Goal: Find specific page/section: Find specific page/section

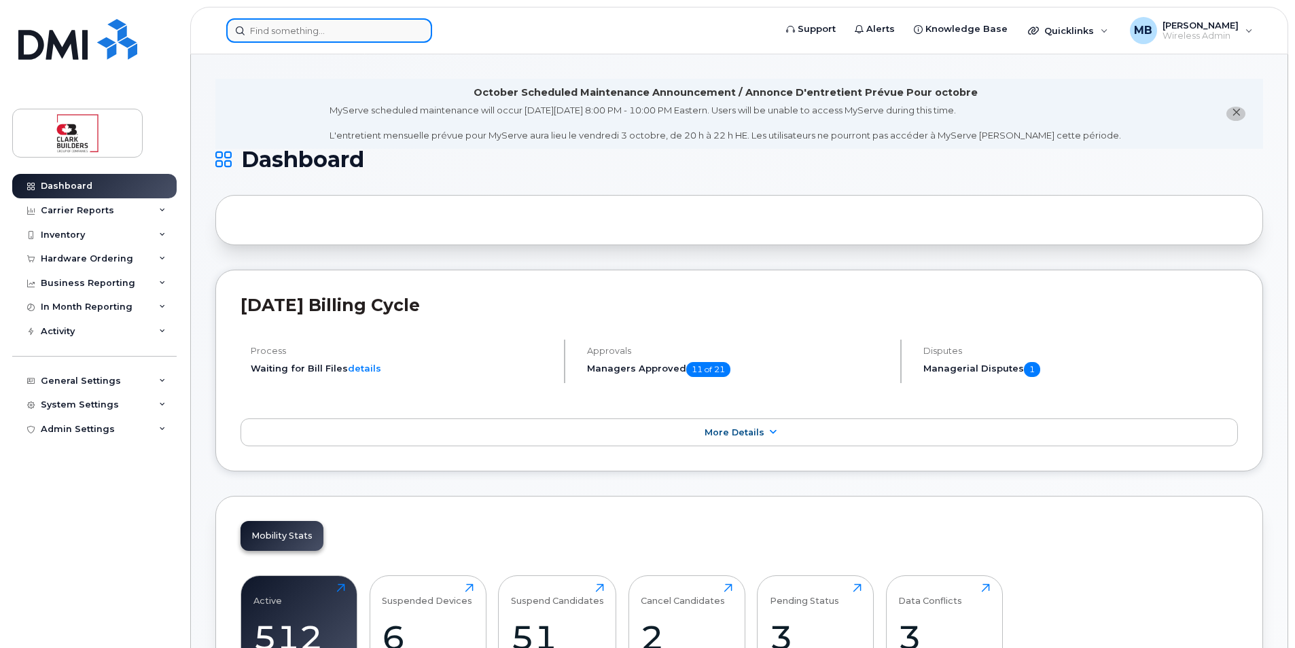
click at [320, 26] on input at bounding box center [329, 30] width 206 height 24
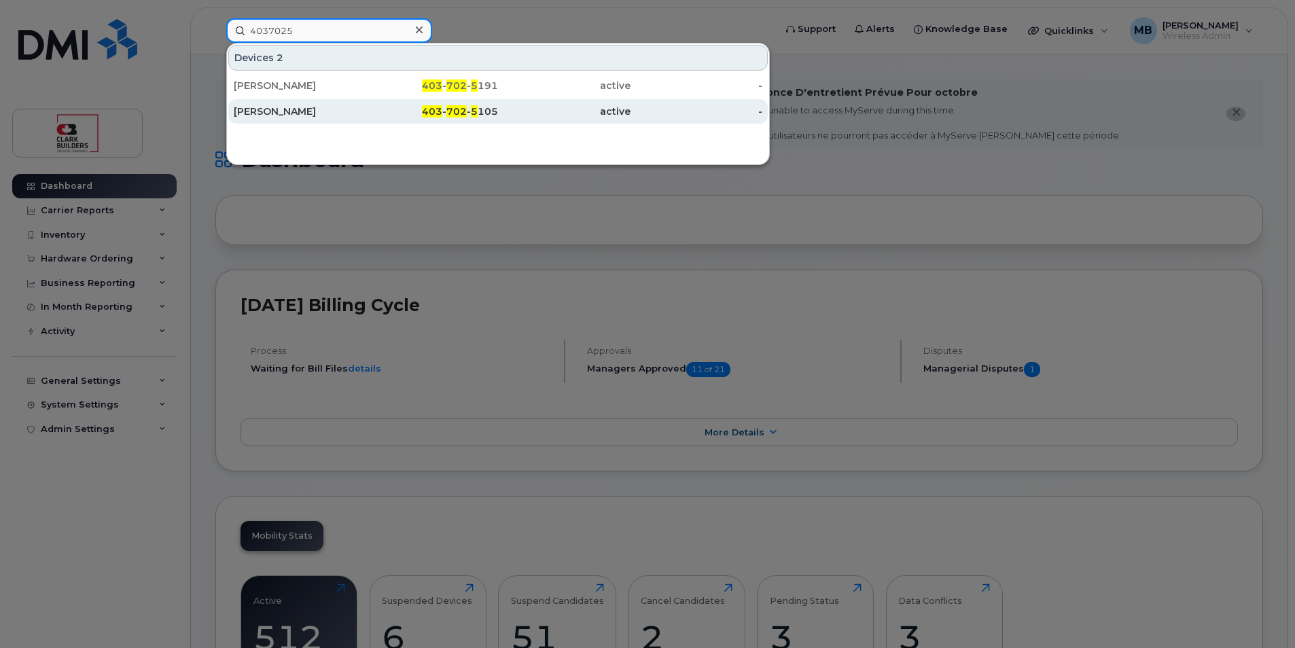
type input "4037025"
click at [283, 115] on div "Paul Leblanc" at bounding box center [300, 112] width 132 height 14
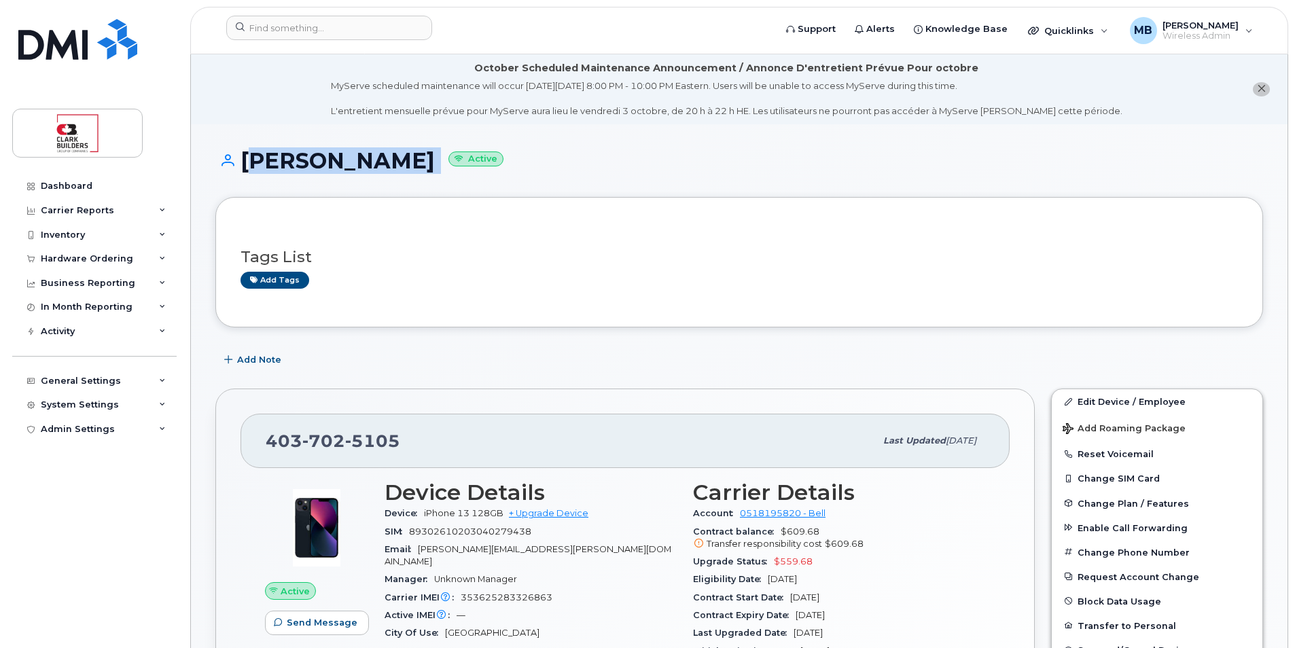
drag, startPoint x: 245, startPoint y: 158, endPoint x: 401, endPoint y: 158, distance: 156.2
click at [401, 158] on h1 "Paul Leblanc Active" at bounding box center [739, 161] width 1048 height 24
drag, startPoint x: 401, startPoint y: 158, endPoint x: 512, endPoint y: 168, distance: 110.5
click at [512, 168] on h1 "Paul Leblanc Active" at bounding box center [739, 161] width 1048 height 24
drag, startPoint x: 388, startPoint y: 158, endPoint x: 234, endPoint y: 157, distance: 154.2
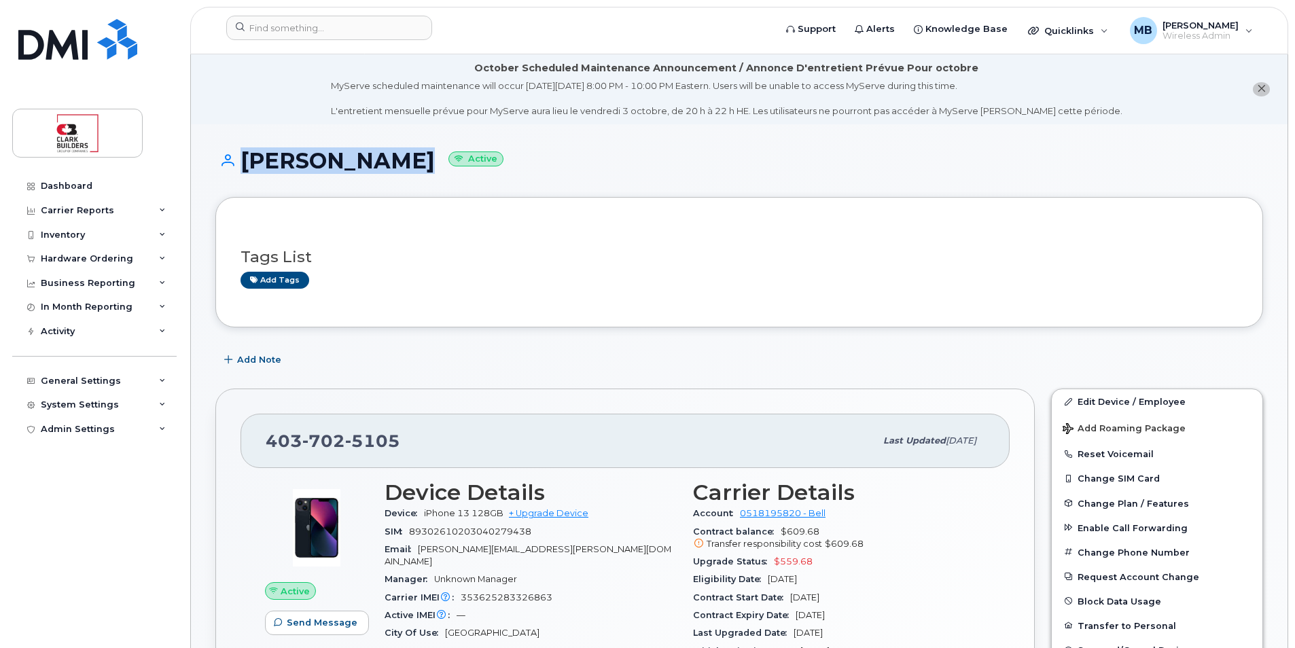
click at [234, 157] on h1 "Paul Leblanc Active" at bounding box center [739, 161] width 1048 height 24
drag, startPoint x: 234, startPoint y: 157, endPoint x: 249, endPoint y: 162, distance: 15.7
click at [249, 162] on h1 "Paul Leblanc Active" at bounding box center [739, 161] width 1048 height 24
drag, startPoint x: 239, startPoint y: 164, endPoint x: 388, endPoint y: 166, distance: 148.8
click at [388, 166] on h1 "Paul Leblanc Active" at bounding box center [739, 161] width 1048 height 24
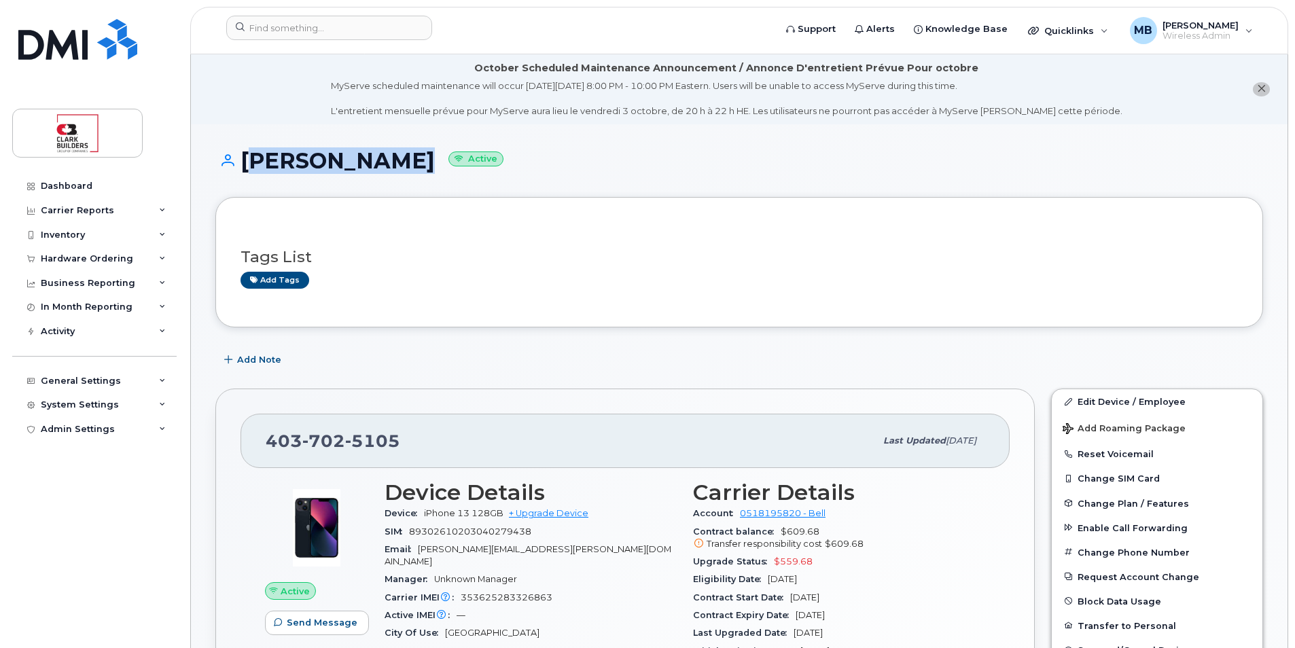
click at [388, 168] on h1 "Paul Leblanc Active" at bounding box center [739, 161] width 1048 height 24
drag, startPoint x: 388, startPoint y: 168, endPoint x: 251, endPoint y: 160, distance: 137.4
click at [251, 160] on h1 "Paul Leblanc Active" at bounding box center [739, 161] width 1048 height 24
click at [245, 160] on h1 "Paul Leblanc Active" at bounding box center [739, 161] width 1048 height 24
drag, startPoint x: 247, startPoint y: 160, endPoint x: 392, endPoint y: 166, distance: 144.8
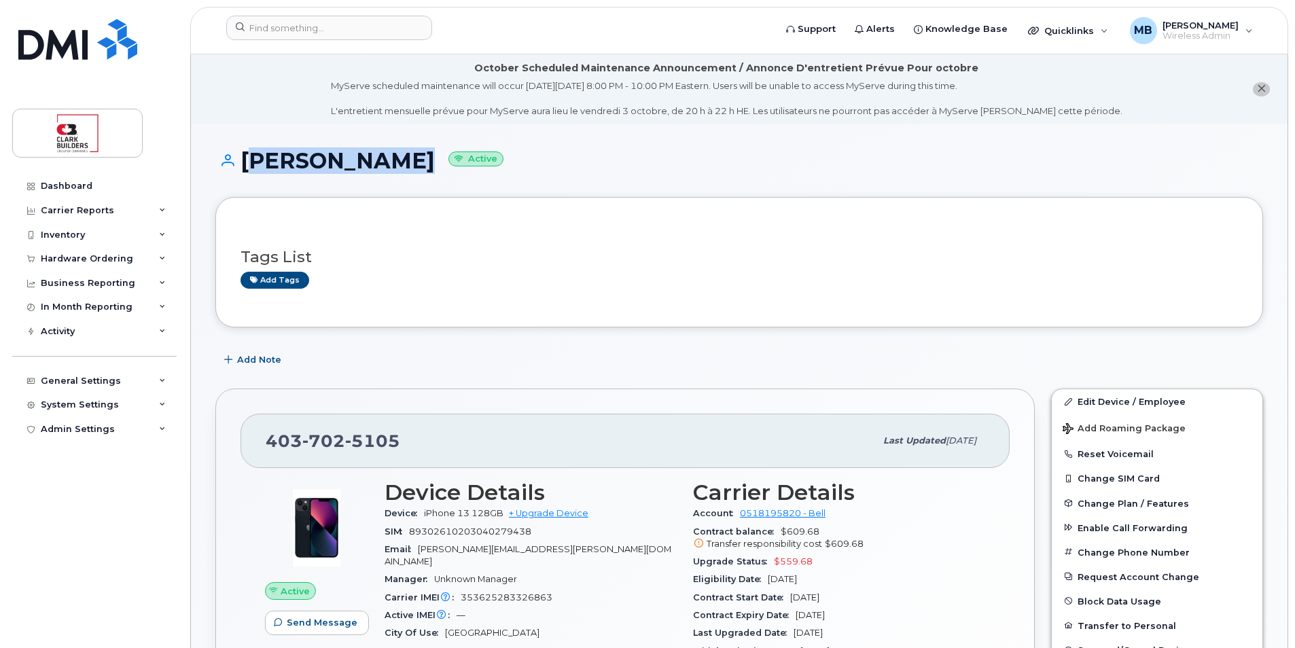
click at [392, 166] on h1 "Paul Leblanc Active" at bounding box center [739, 161] width 1048 height 24
drag, startPoint x: 392, startPoint y: 166, endPoint x: 373, endPoint y: 170, distance: 19.5
click at [373, 170] on h1 "Paul Leblanc Active" at bounding box center [739, 161] width 1048 height 24
drag, startPoint x: 240, startPoint y: 161, endPoint x: 387, endPoint y: 157, distance: 147.5
click at [387, 157] on h1 "Paul Leblanc Active" at bounding box center [739, 161] width 1048 height 24
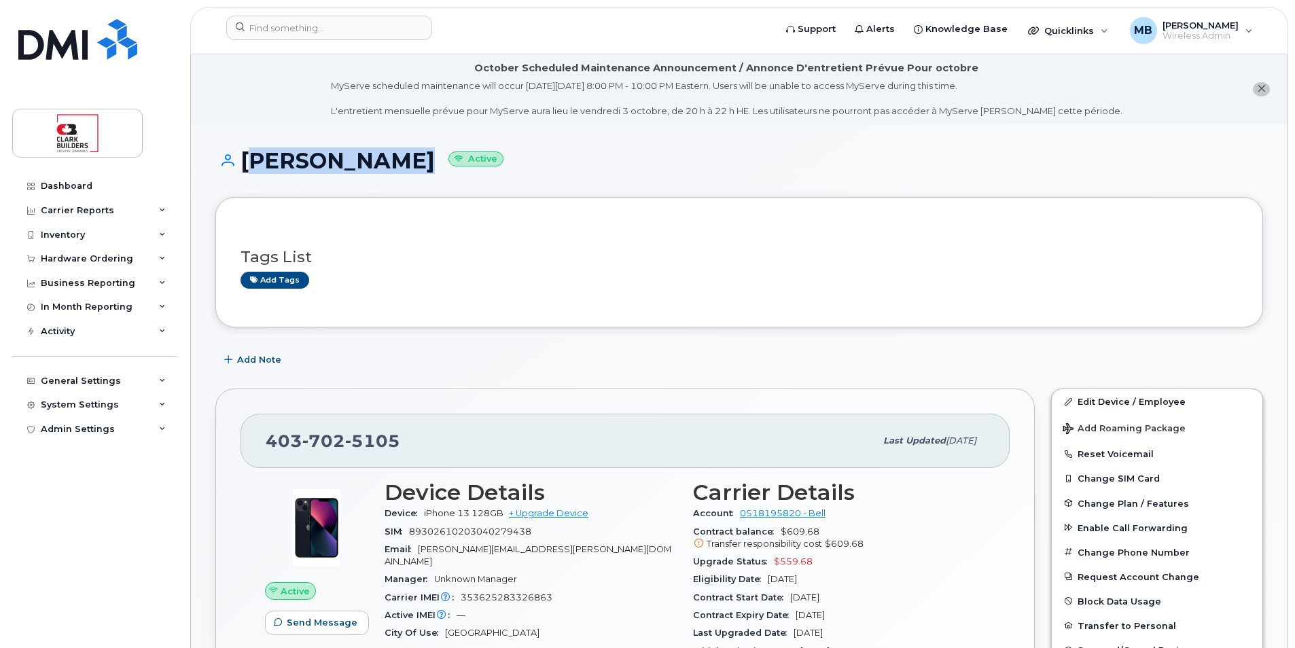
drag, startPoint x: 387, startPoint y: 157, endPoint x: 376, endPoint y: 160, distance: 11.4
click at [376, 160] on h1 "Paul Leblanc Active" at bounding box center [739, 161] width 1048 height 24
drag, startPoint x: 243, startPoint y: 157, endPoint x: 382, endPoint y: 160, distance: 139.3
click at [382, 160] on h1 "Paul Leblanc Active" at bounding box center [739, 161] width 1048 height 24
drag, startPoint x: 382, startPoint y: 160, endPoint x: 386, endPoint y: 175, distance: 14.8
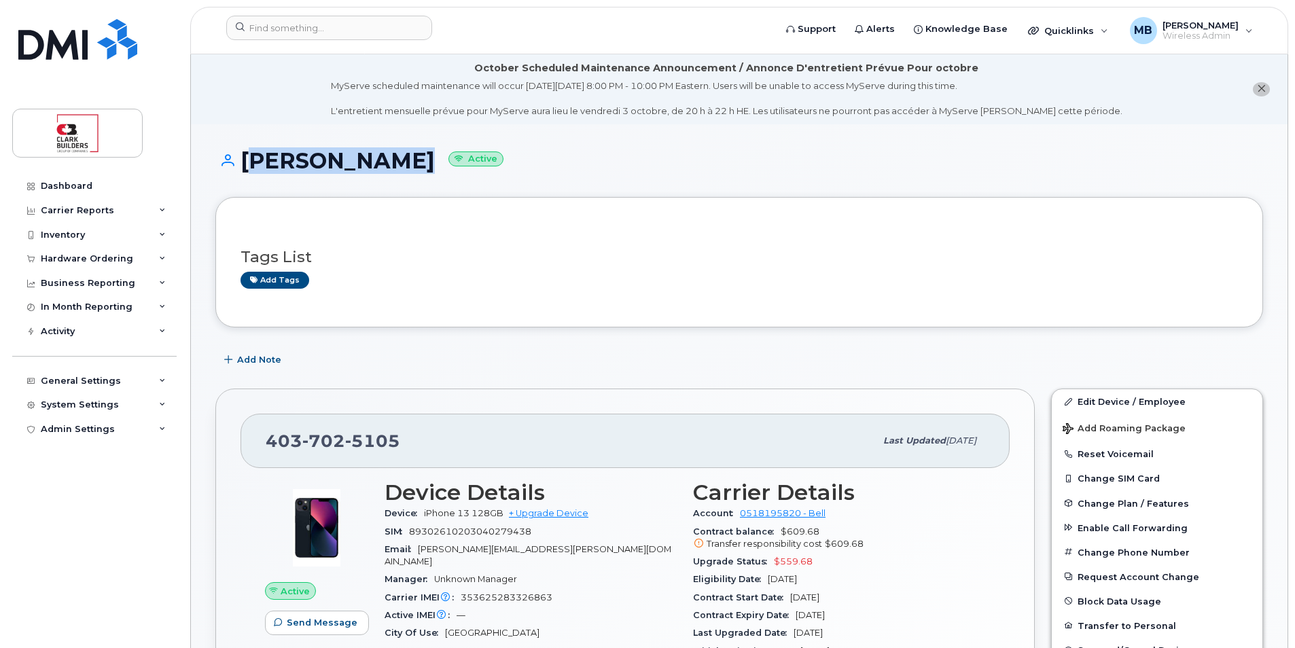
click at [386, 175] on div "Paul Leblanc Active" at bounding box center [739, 173] width 1048 height 48
drag, startPoint x: 386, startPoint y: 167, endPoint x: 245, endPoint y: 151, distance: 142.2
click at [245, 151] on h1 "Paul Leblanc Active" at bounding box center [739, 161] width 1048 height 24
drag, startPoint x: 245, startPoint y: 151, endPoint x: 271, endPoint y: 163, distance: 29.2
click at [271, 163] on h1 "Paul Leblanc Active" at bounding box center [739, 161] width 1048 height 24
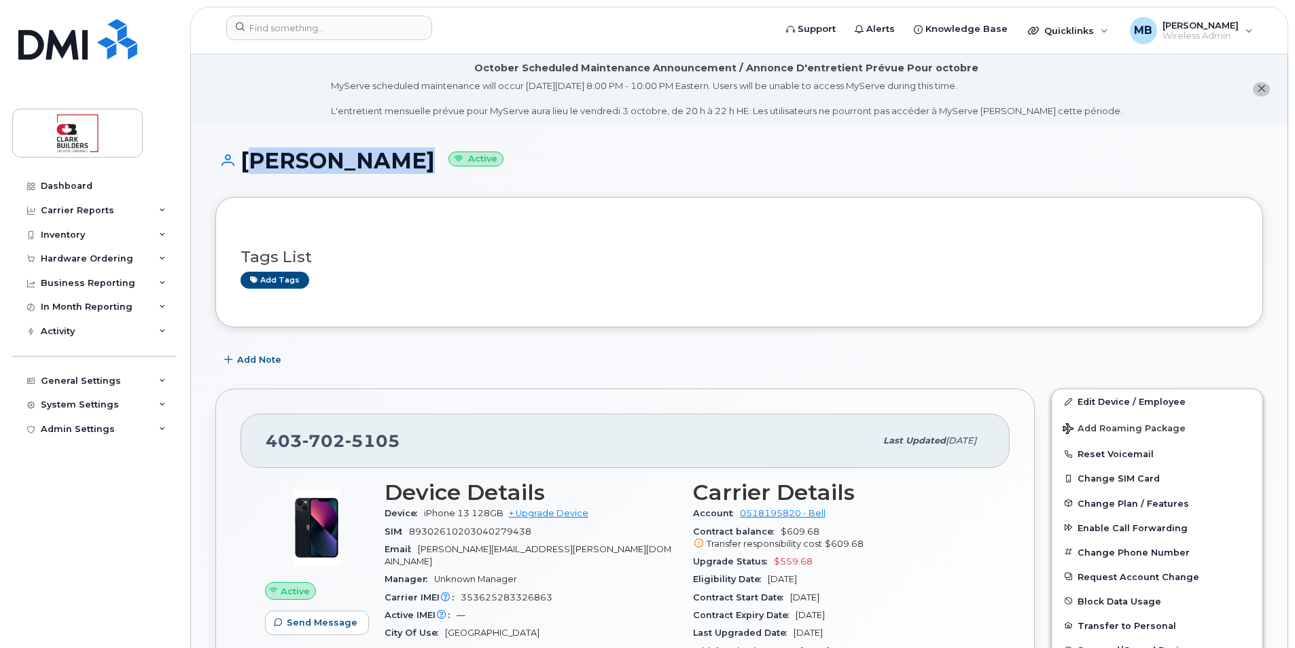
drag, startPoint x: 245, startPoint y: 158, endPoint x: 392, endPoint y: 168, distance: 147.1
click at [392, 168] on h1 "Paul Leblanc Active" at bounding box center [739, 161] width 1048 height 24
drag, startPoint x: 392, startPoint y: 168, endPoint x: 410, endPoint y: 187, distance: 26.0
click at [410, 187] on div "Paul Leblanc Active" at bounding box center [739, 173] width 1048 height 48
drag, startPoint x: 388, startPoint y: 162, endPoint x: 238, endPoint y: 151, distance: 150.5
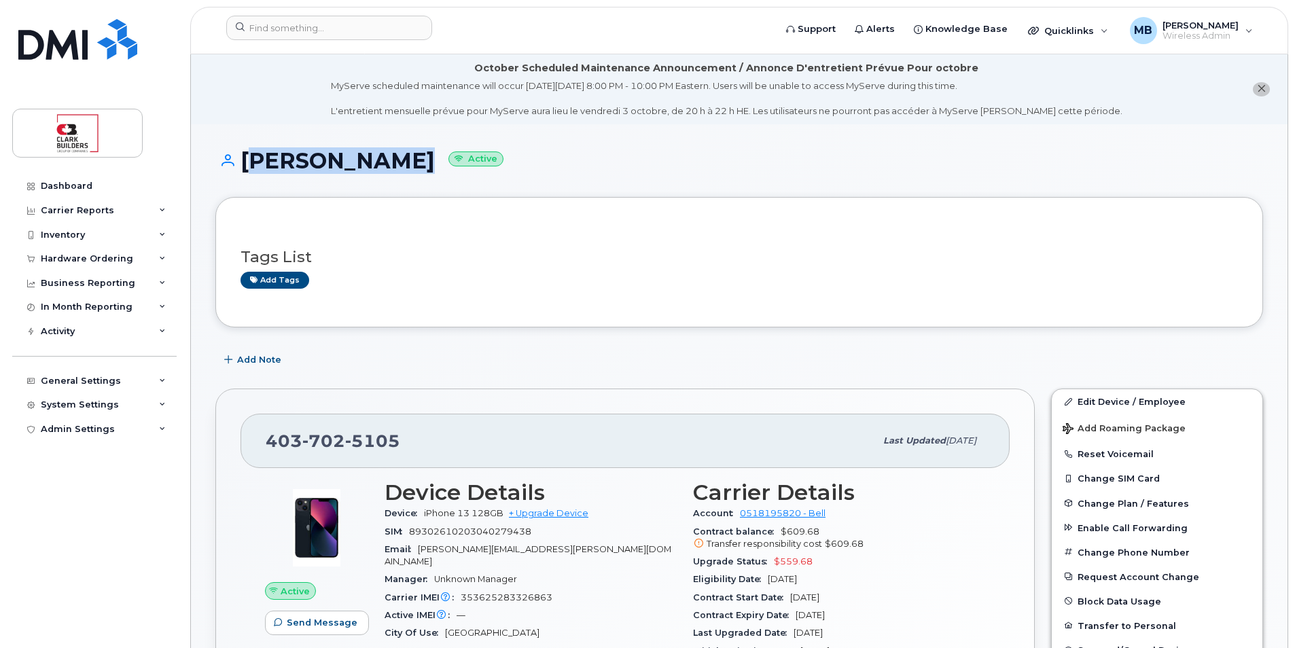
click at [238, 151] on h1 "Paul Leblanc Active" at bounding box center [739, 161] width 1048 height 24
click at [627, 212] on div "Tags List Add tags" at bounding box center [739, 262] width 1048 height 130
drag, startPoint x: 243, startPoint y: 162, endPoint x: 391, endPoint y: 162, distance: 148.1
click at [391, 162] on h1 "Paul Leblanc Active" at bounding box center [739, 161] width 1048 height 24
click at [388, 164] on h1 "Paul Leblanc Active" at bounding box center [739, 161] width 1048 height 24
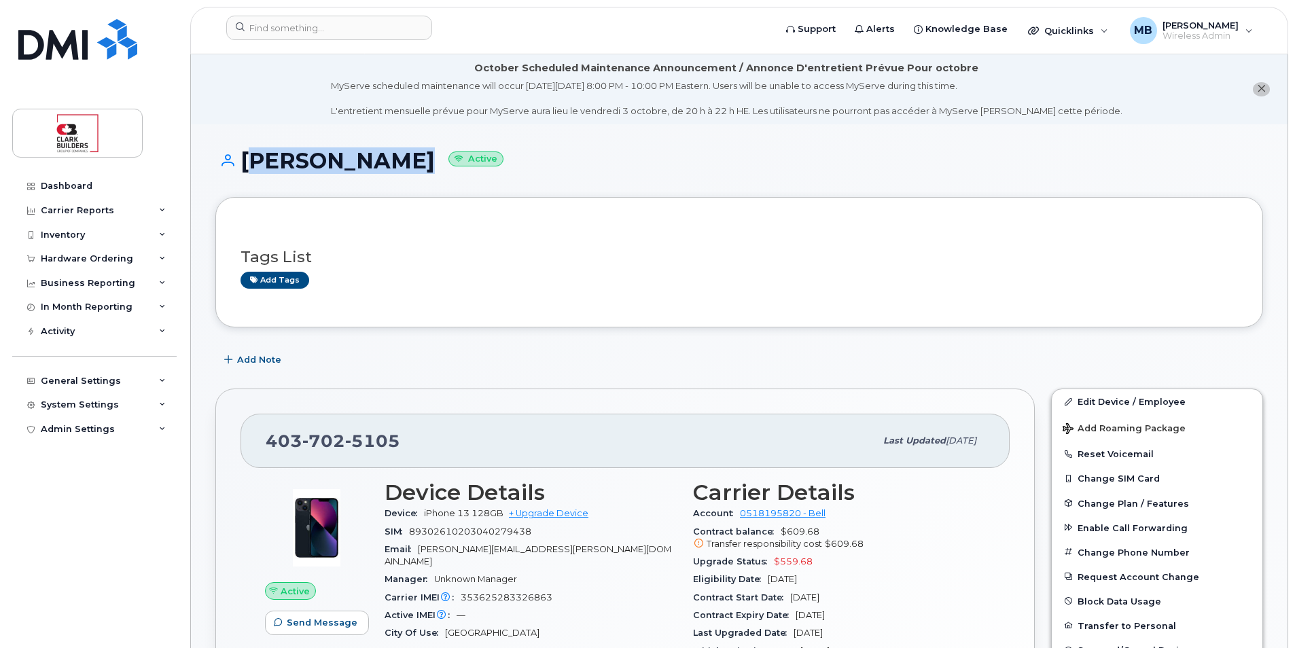
drag, startPoint x: 387, startPoint y: 160, endPoint x: 247, endPoint y: 160, distance: 139.9
click at [247, 160] on h1 "Paul Leblanc Active" at bounding box center [739, 161] width 1048 height 24
drag, startPoint x: 247, startPoint y: 160, endPoint x: 351, endPoint y: 201, distance: 112.5
click at [351, 201] on div "Tags List Add tags" at bounding box center [739, 262] width 1048 height 130
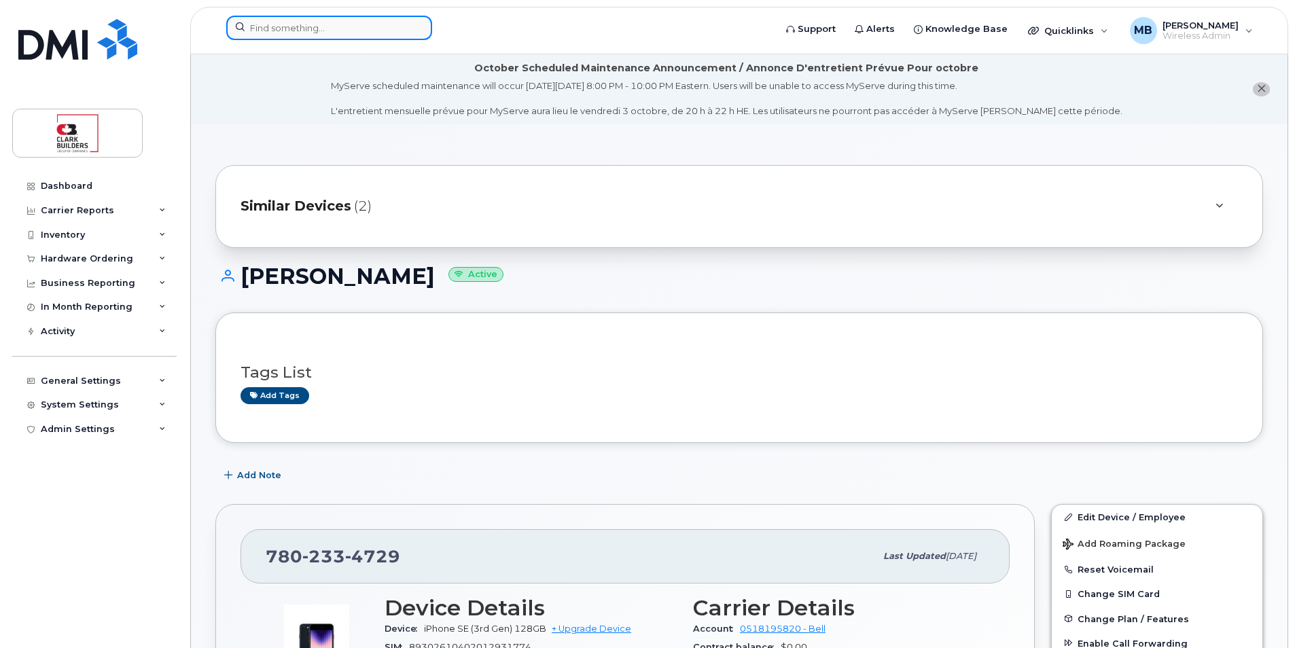
click at [336, 29] on input at bounding box center [329, 28] width 206 height 24
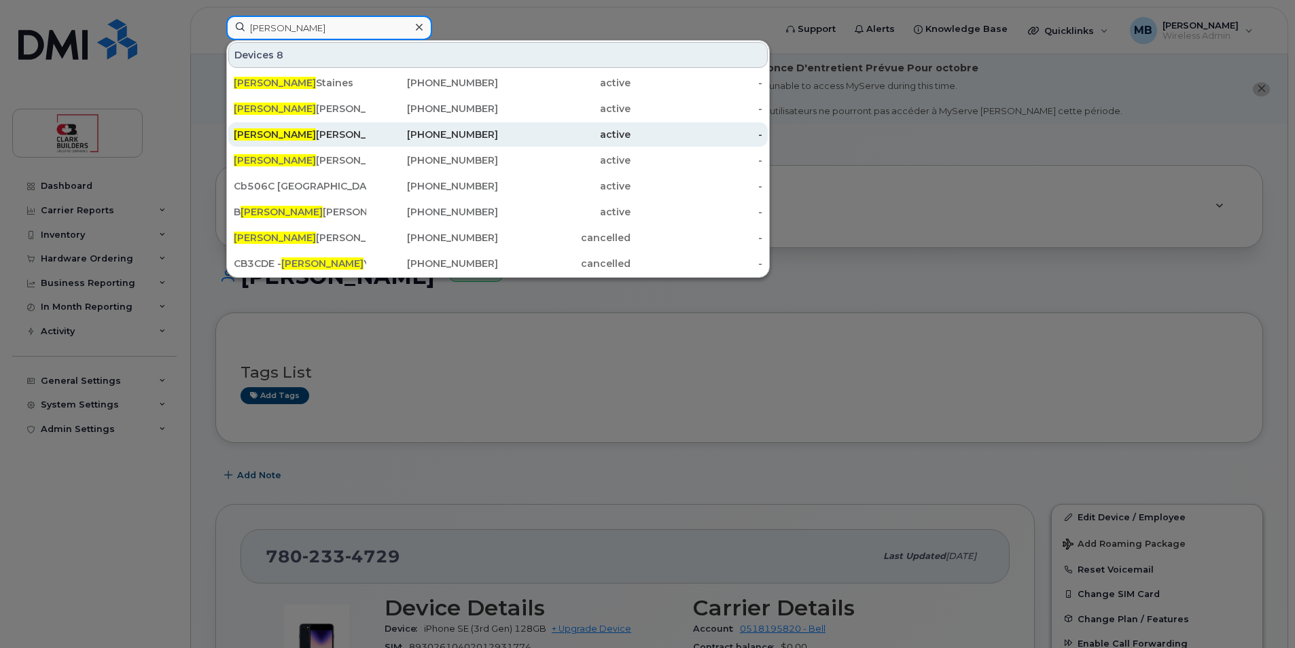
type input "ryan"
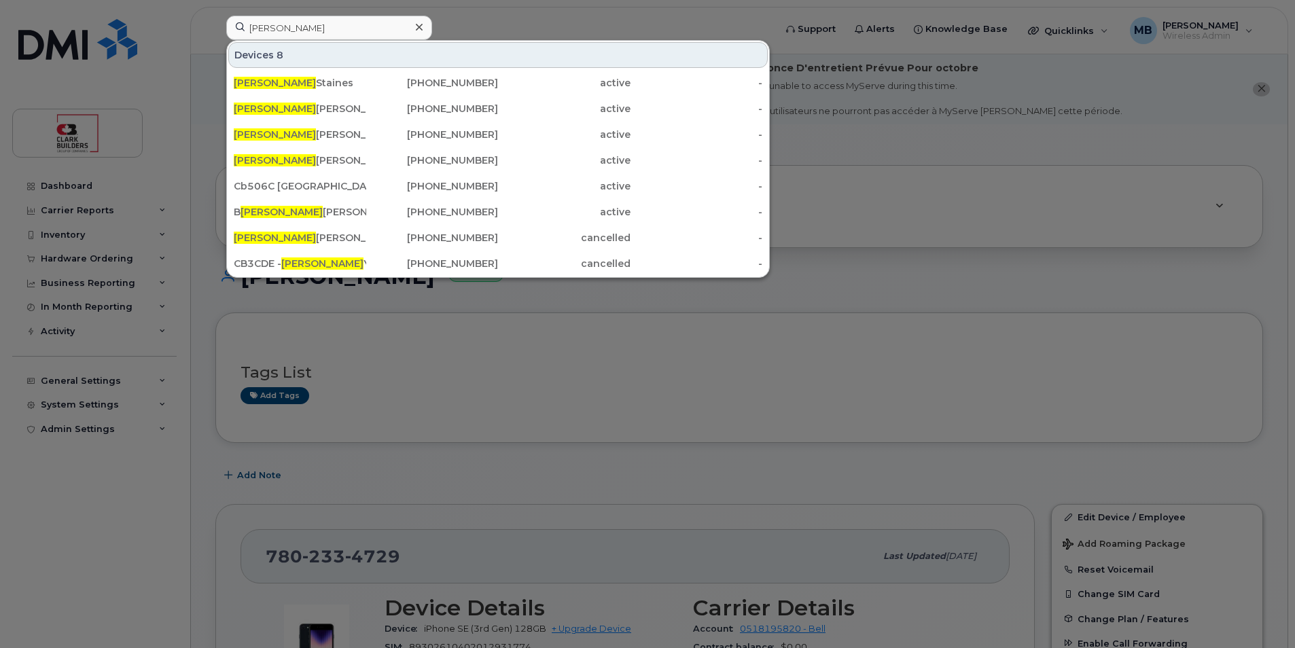
drag, startPoint x: 296, startPoint y: 130, endPoint x: 342, endPoint y: 122, distance: 46.2
click at [296, 130] on div "Ryan Nichols" at bounding box center [300, 135] width 132 height 14
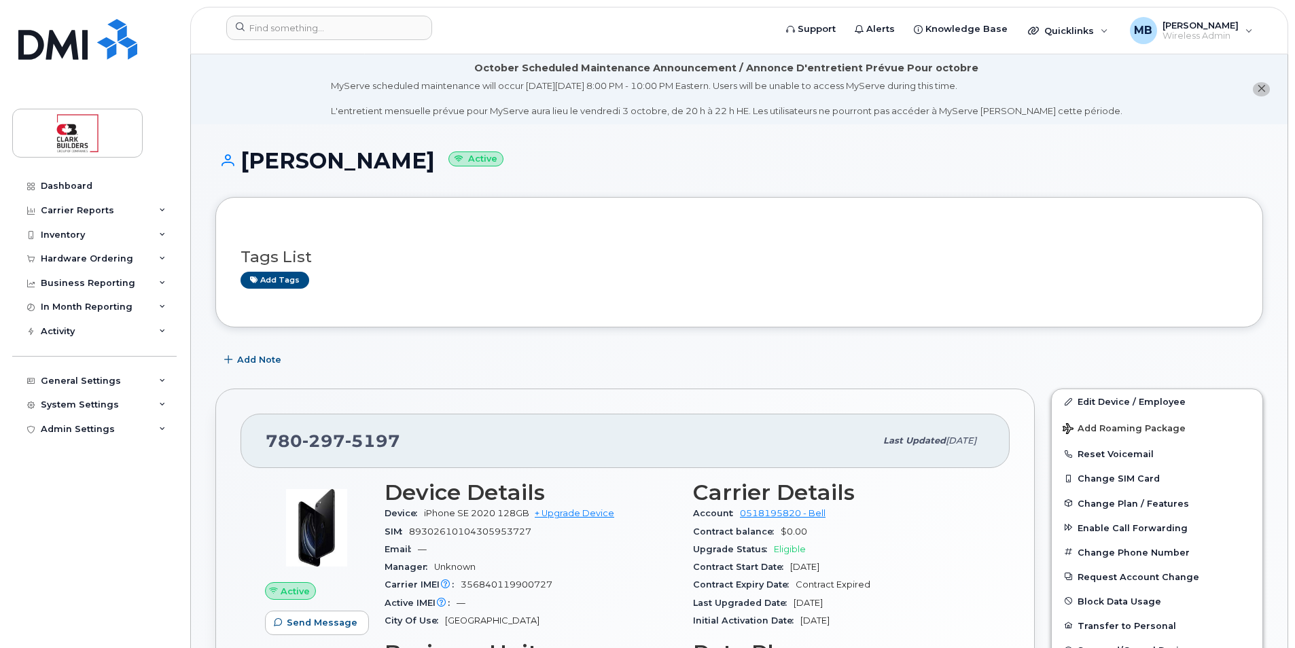
scroll to position [68, 0]
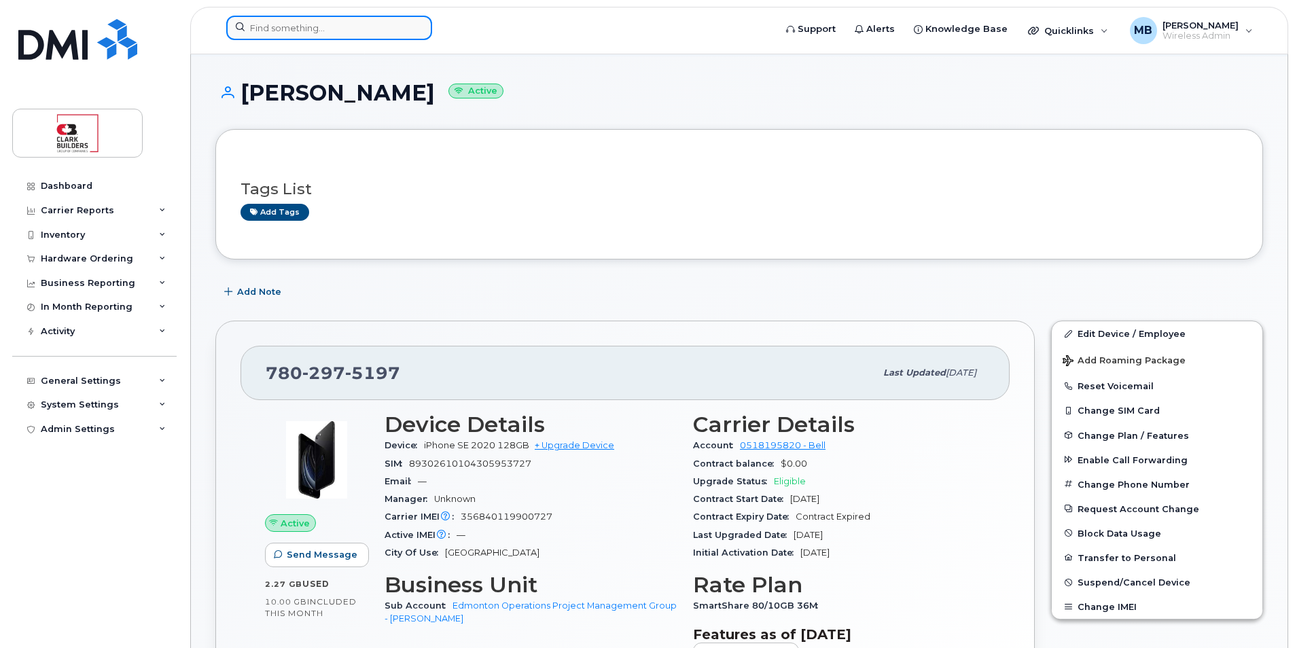
click at [353, 27] on input at bounding box center [329, 28] width 206 height 24
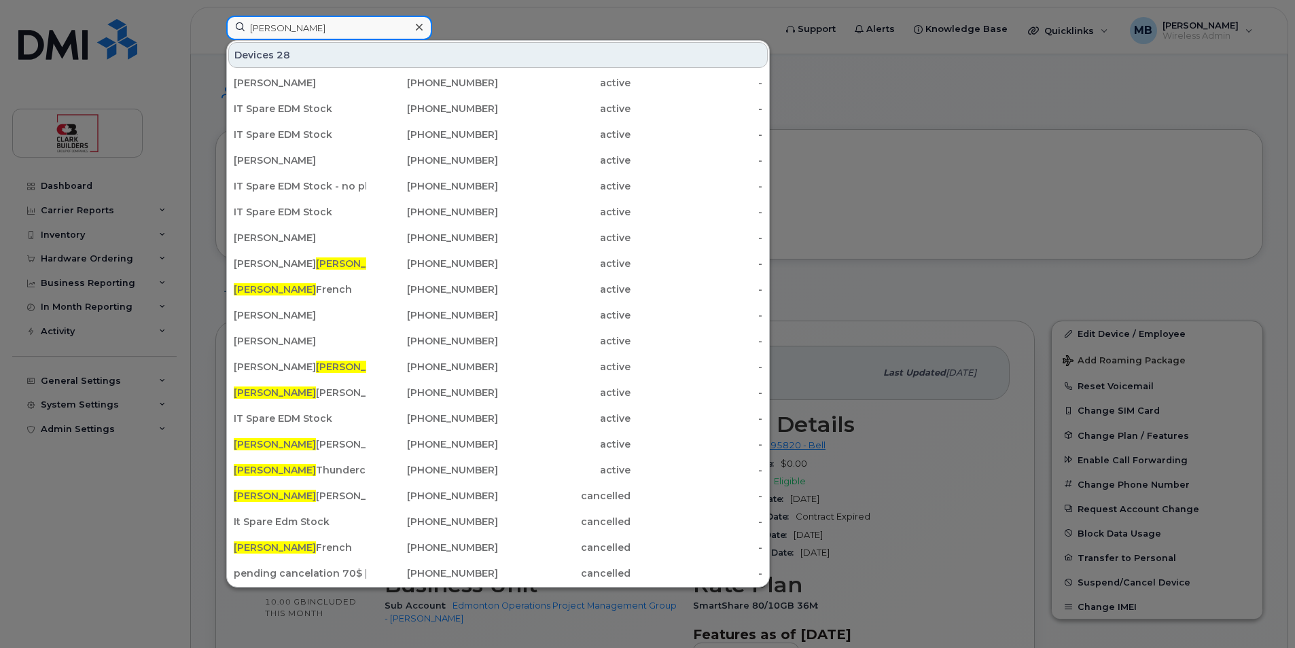
type input "matthew"
drag, startPoint x: 308, startPoint y: 29, endPoint x: 240, endPoint y: 29, distance: 67.9
click at [240, 29] on input "matthew" at bounding box center [329, 28] width 206 height 24
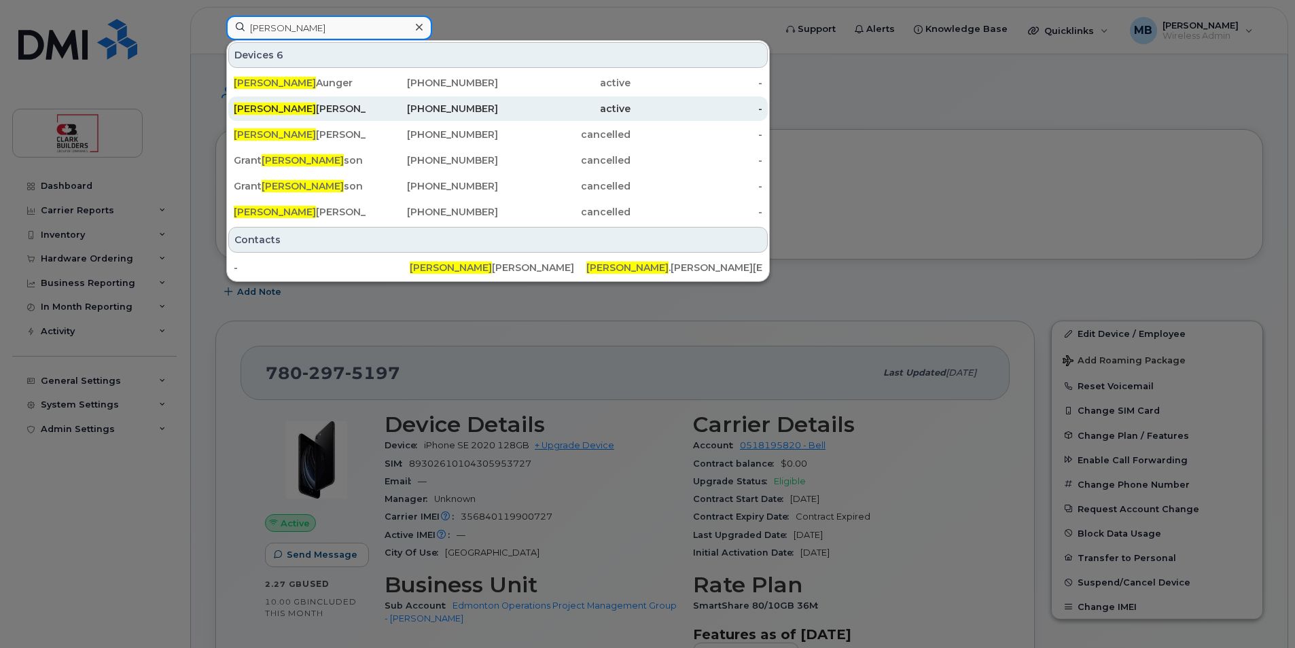
type input "richard"
click at [365, 106] on link "Richard Stark 780-236-2864 active -" at bounding box center [497, 108] width 539 height 24
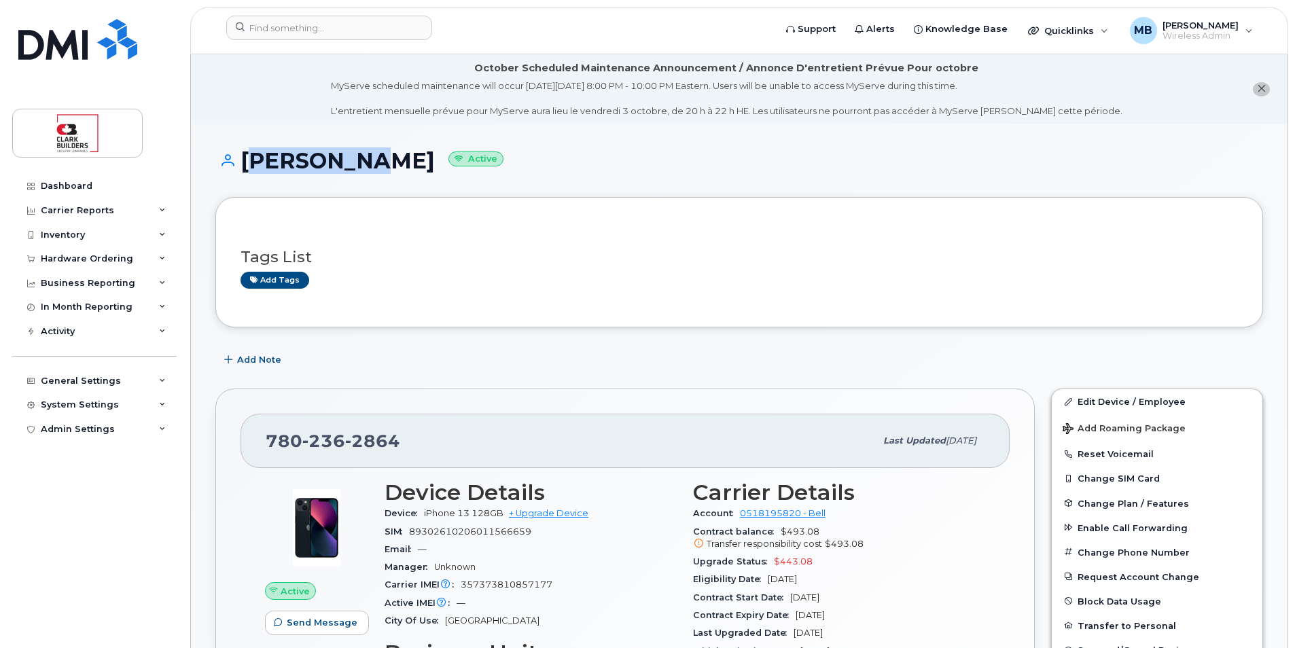
drag, startPoint x: 238, startPoint y: 154, endPoint x: 344, endPoint y: 175, distance: 108.2
click at [344, 175] on div "Richard Stark Active" at bounding box center [739, 173] width 1048 height 48
drag, startPoint x: 344, startPoint y: 175, endPoint x: 348, endPoint y: 181, distance: 7.7
click at [348, 181] on div "Richard Stark Active" at bounding box center [739, 173] width 1048 height 48
click at [353, 30] on input at bounding box center [329, 28] width 206 height 24
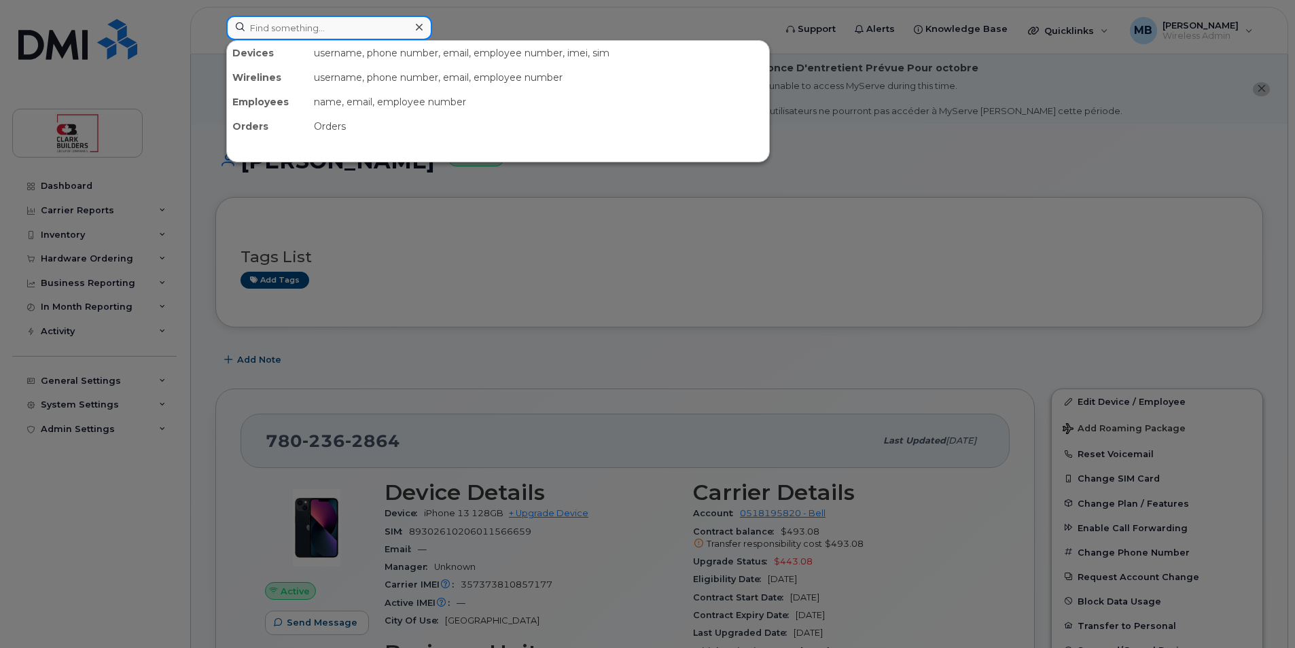
type input "h"
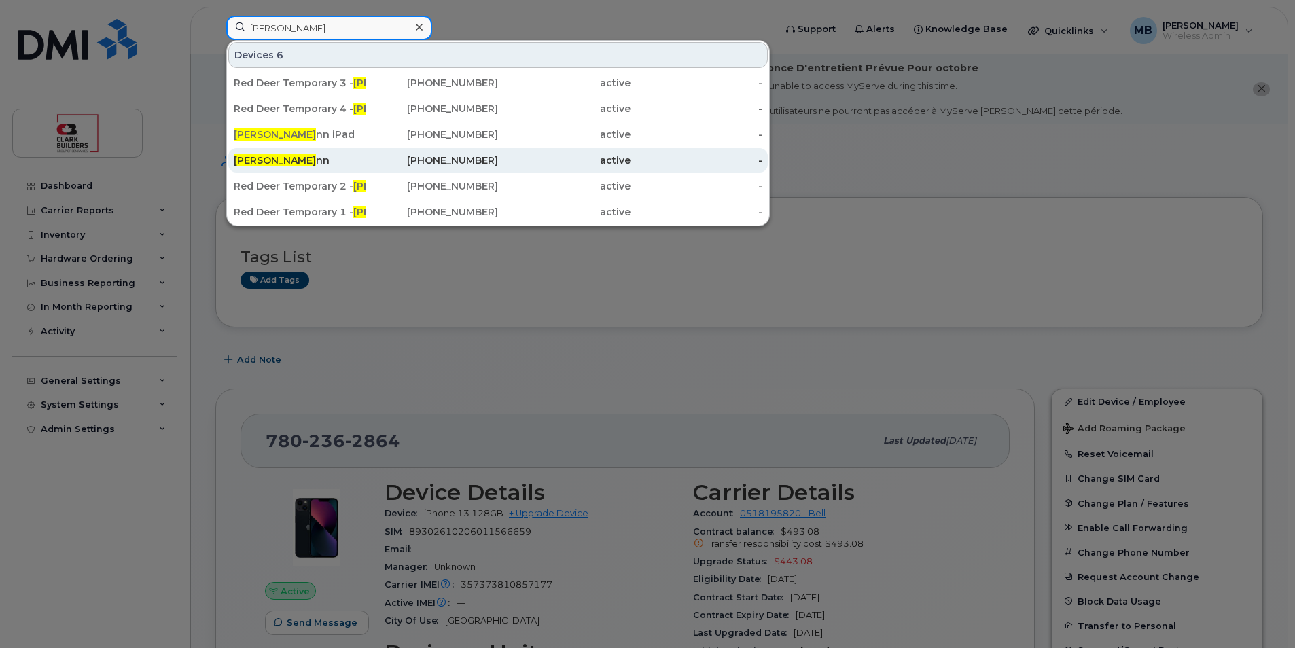
type input "josh fly"
click at [315, 158] on div "Josh Fly nn" at bounding box center [300, 161] width 132 height 14
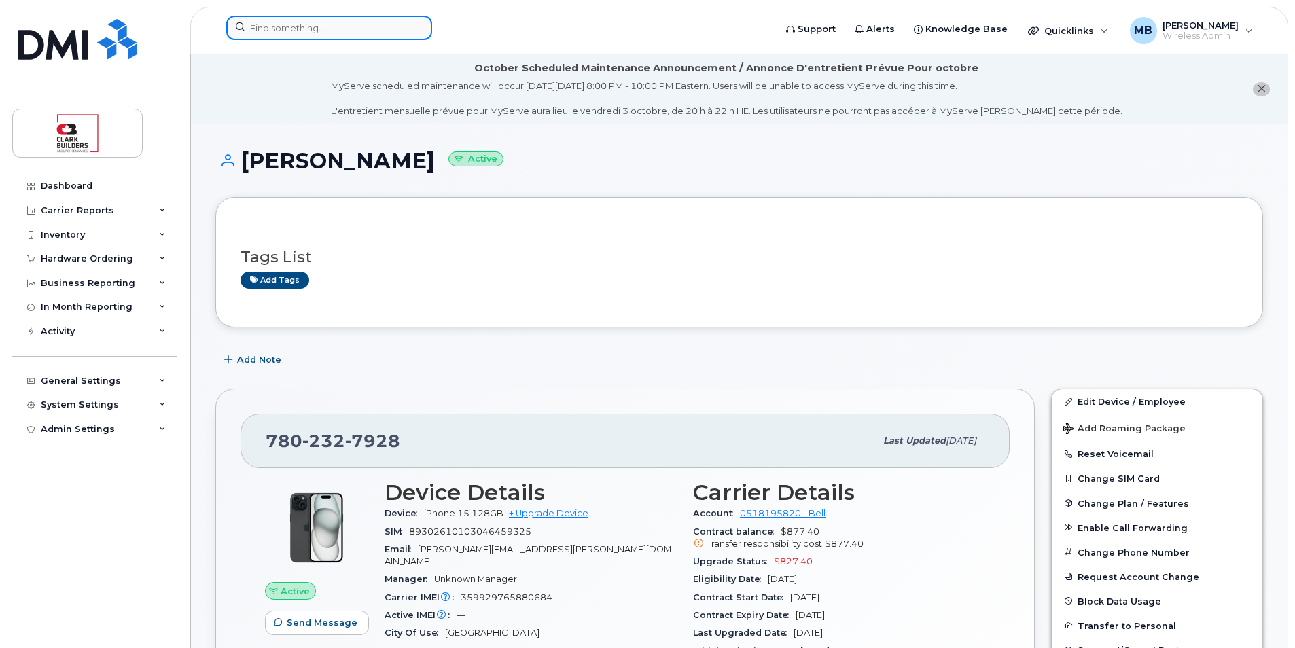
click at [271, 33] on input at bounding box center [329, 28] width 206 height 24
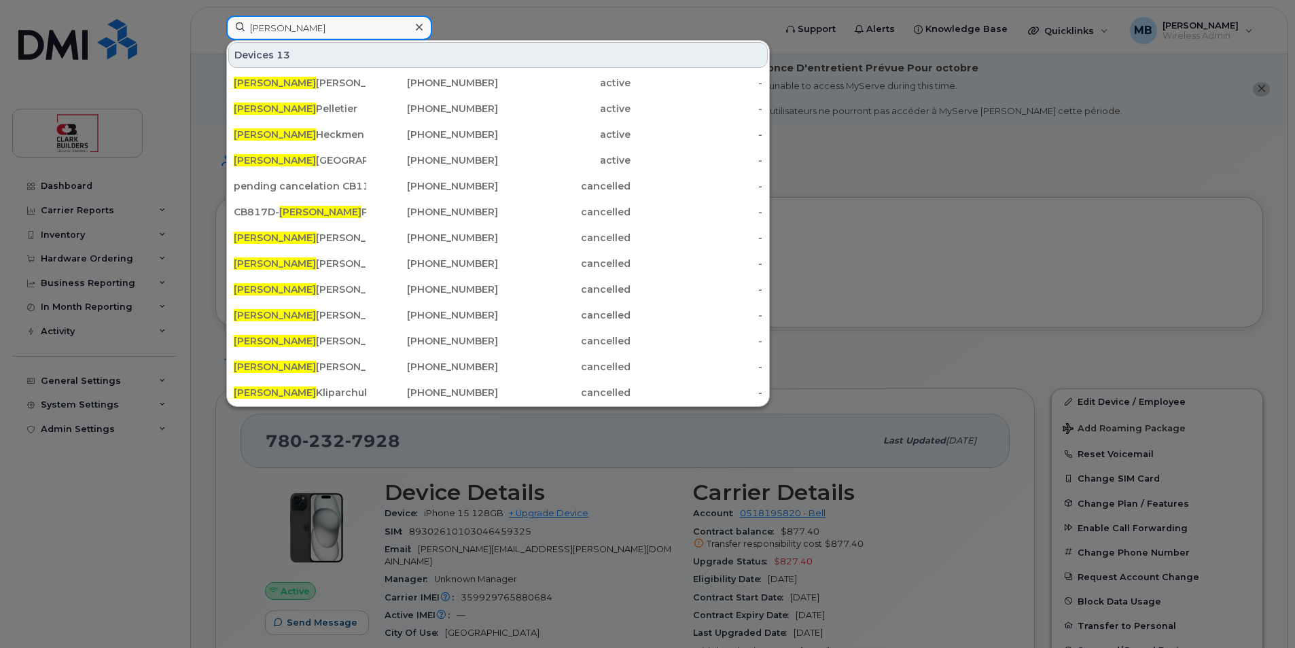
type input "[PERSON_NAME]"
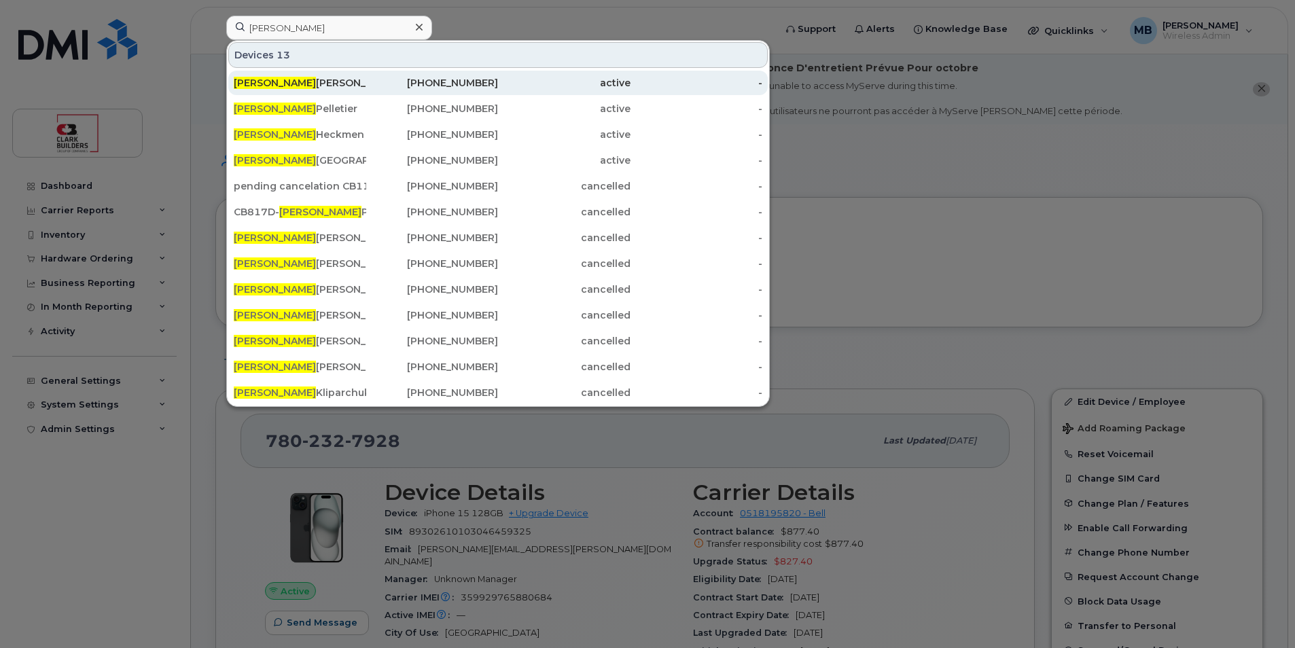
click at [340, 75] on div "Daniel Echeverri" at bounding box center [300, 83] width 132 height 24
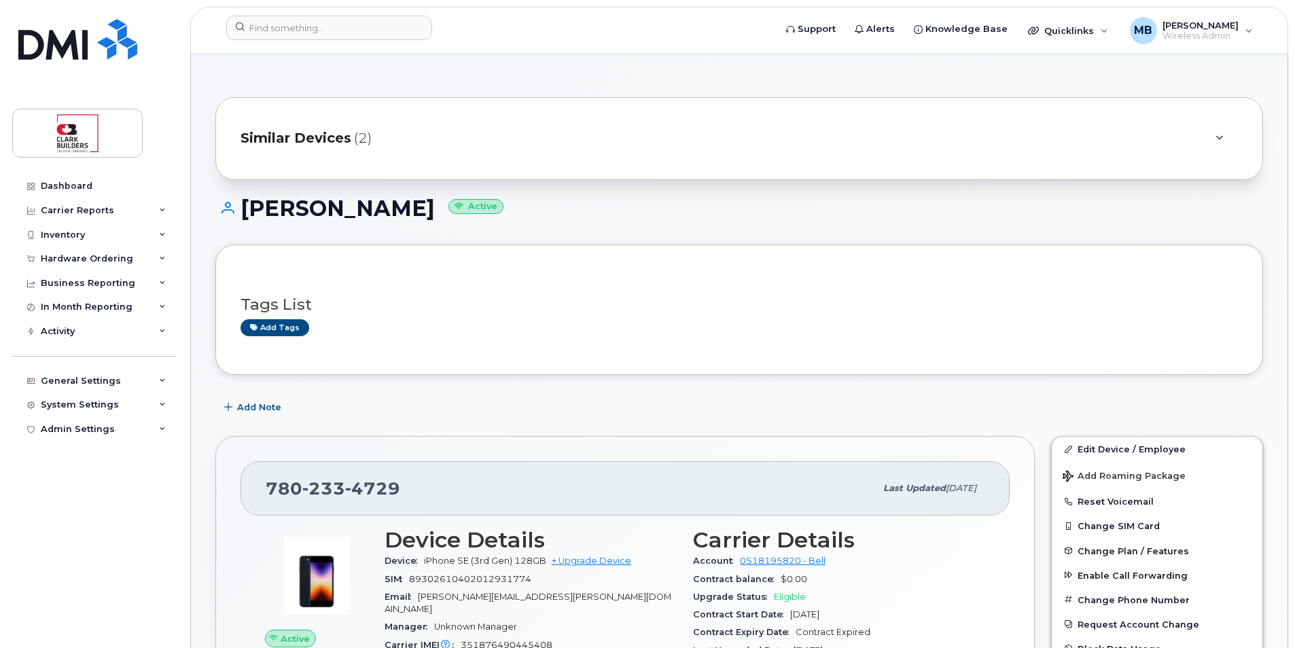
scroll to position [272, 0]
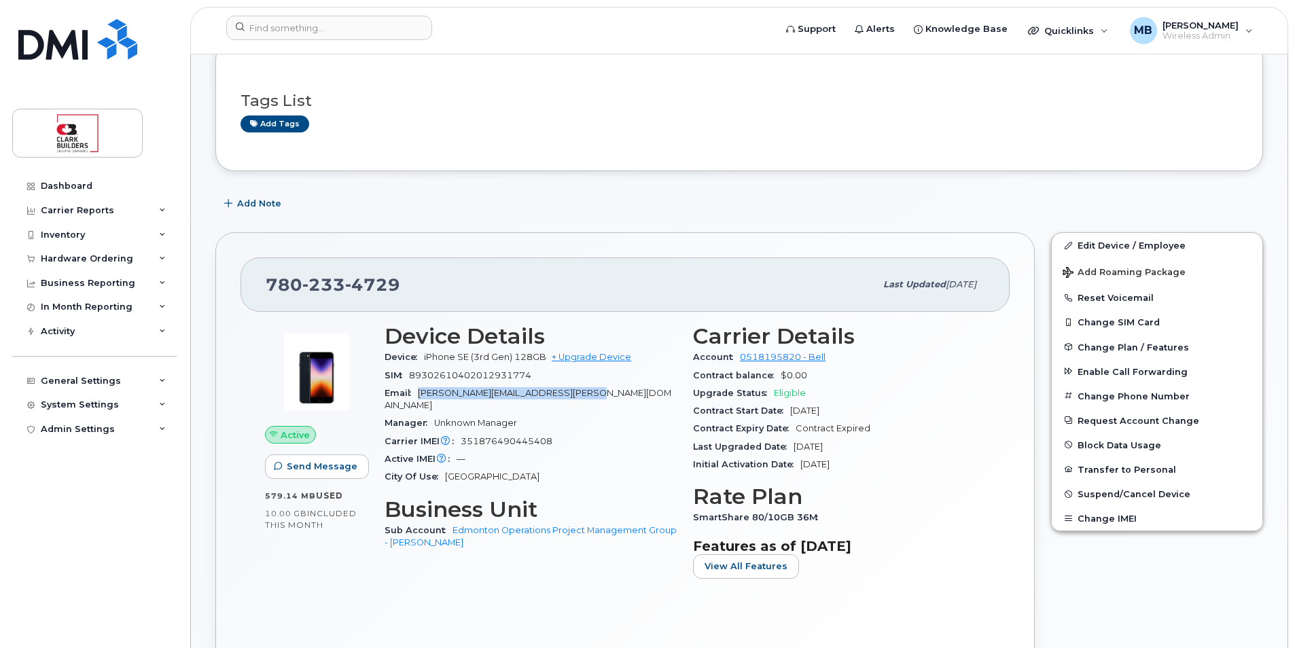
drag, startPoint x: 575, startPoint y: 393, endPoint x: 420, endPoint y: 391, distance: 154.9
click at [420, 391] on div "Email [PERSON_NAME][EMAIL_ADDRESS][PERSON_NAME][DOMAIN_NAME]" at bounding box center [530, 399] width 292 height 31
drag, startPoint x: 420, startPoint y: 391, endPoint x: 446, endPoint y: 395, distance: 26.8
